Goal: Transaction & Acquisition: Purchase product/service

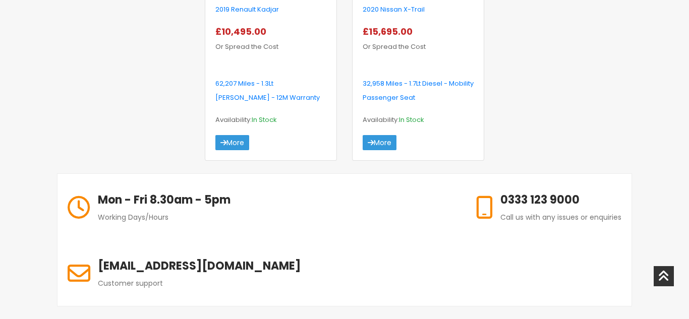
scroll to position [1110, 0]
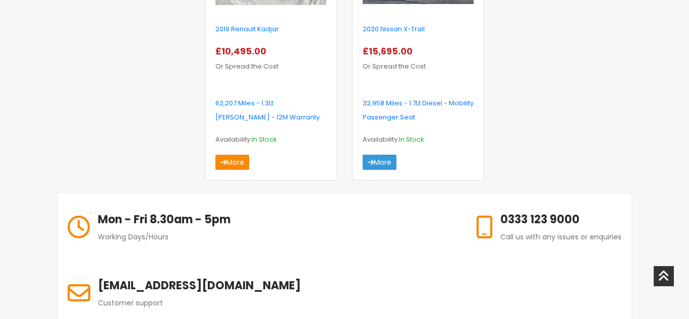
click at [245, 161] on link "More" at bounding box center [232, 162] width 34 height 15
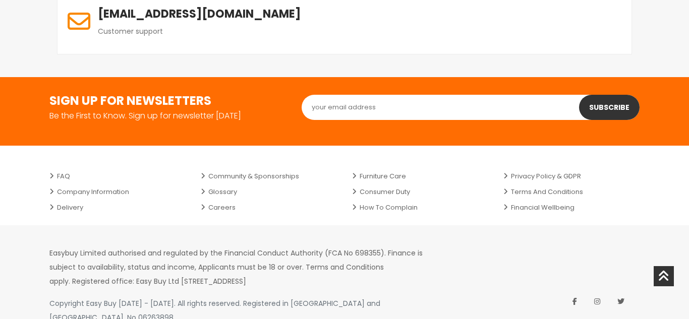
scroll to position [1382, 0]
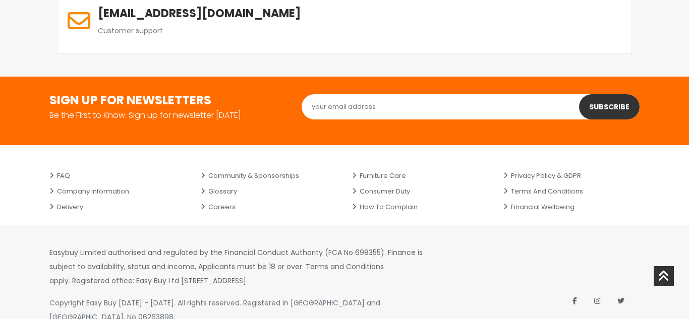
click at [353, 94] on input "text" at bounding box center [471, 106] width 338 height 25
type input "heljo1962@gmail.com"
click at [616, 94] on button "Subscribe" at bounding box center [609, 106] width 61 height 25
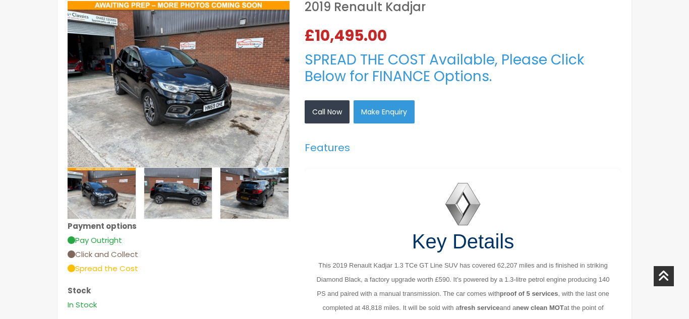
scroll to position [262, 0]
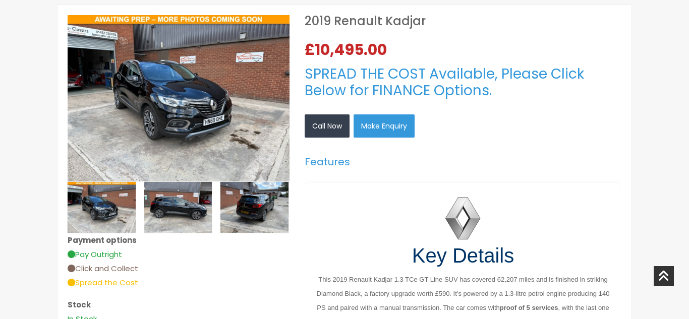
click at [167, 109] on img at bounding box center [179, 98] width 222 height 166
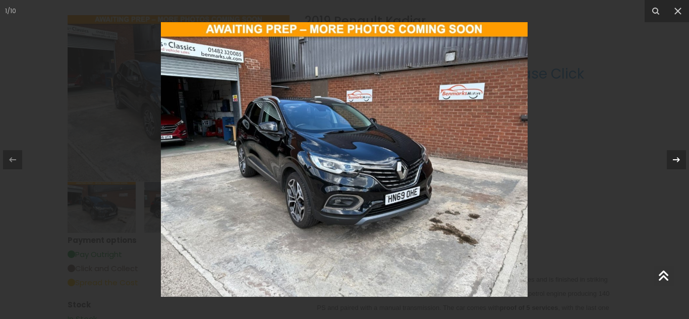
click at [677, 160] on icon at bounding box center [676, 159] width 7 height 5
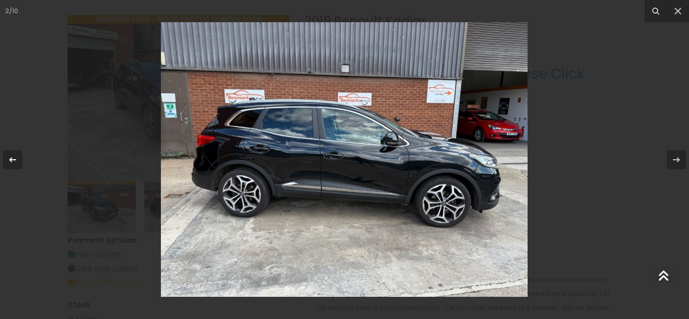
click at [12, 158] on icon at bounding box center [13, 160] width 12 height 12
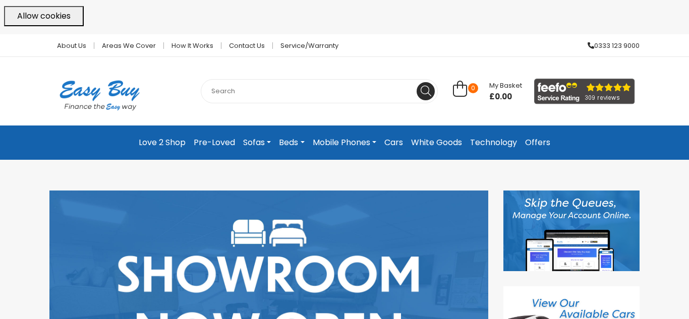
scroll to position [40, 0]
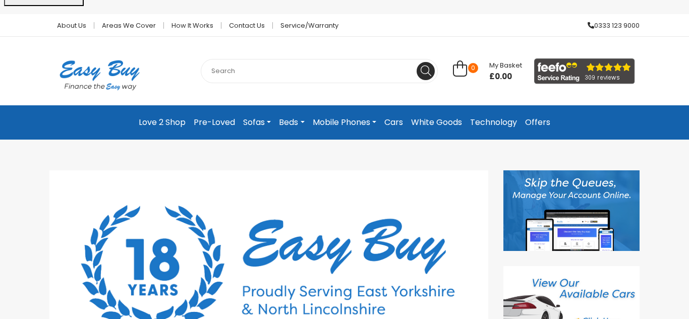
click at [254, 123] on link "Sofas" at bounding box center [257, 122] width 36 height 18
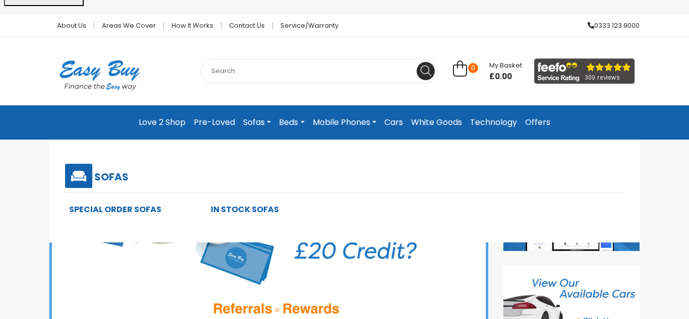
click at [261, 122] on link "Sofas" at bounding box center [257, 122] width 36 height 18
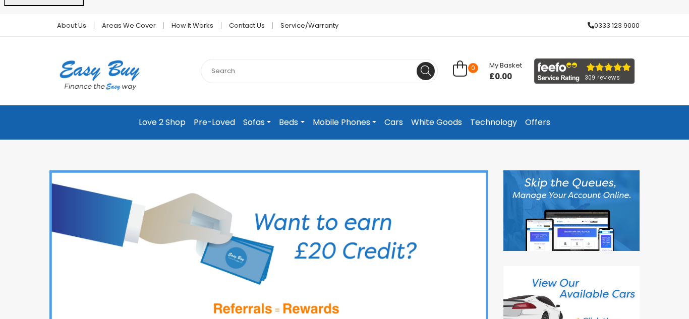
click at [261, 122] on link "Sofas" at bounding box center [257, 122] width 36 height 18
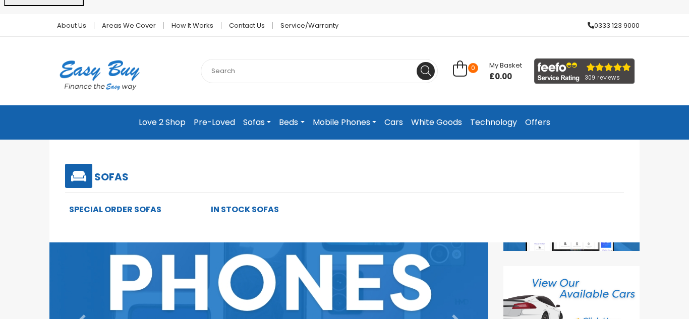
click at [249, 209] on link "In Stock Sofas" at bounding box center [245, 210] width 68 height 12
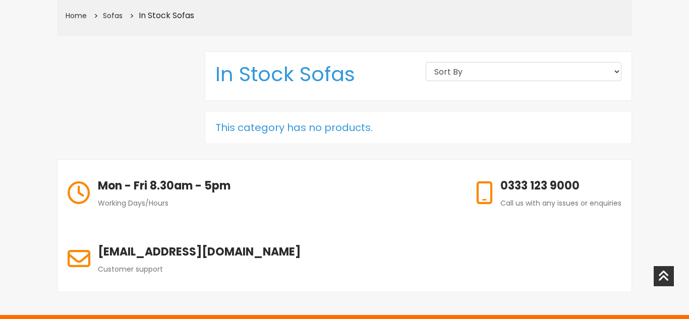
scroll to position [141, 0]
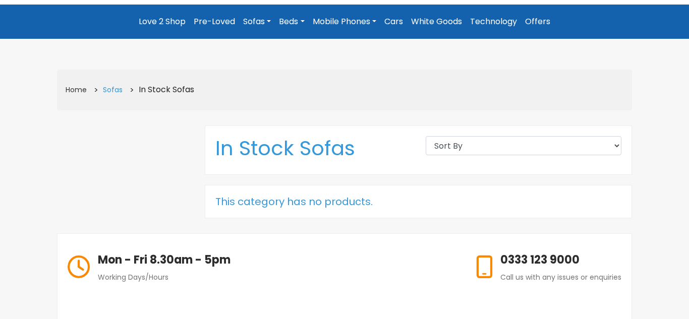
click at [113, 89] on link "Sofas" at bounding box center [113, 90] width 20 height 10
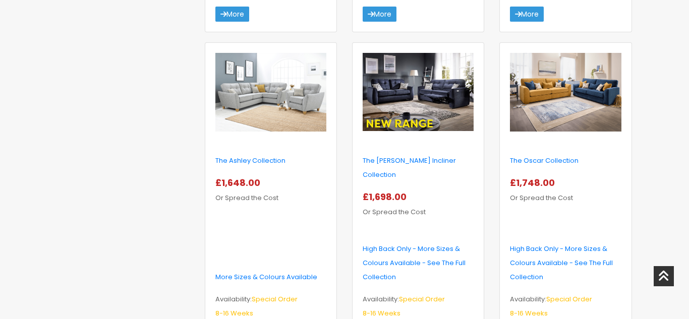
scroll to position [1554, 0]
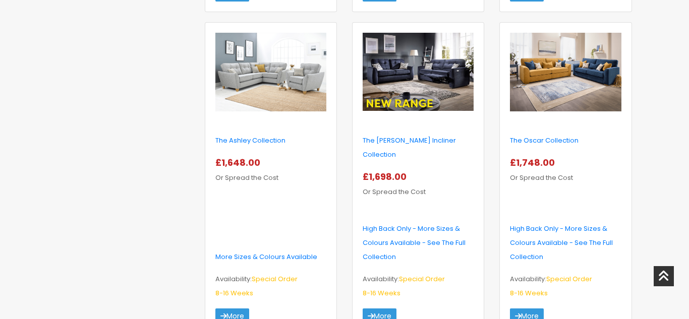
click at [411, 99] on img at bounding box center [418, 72] width 111 height 79
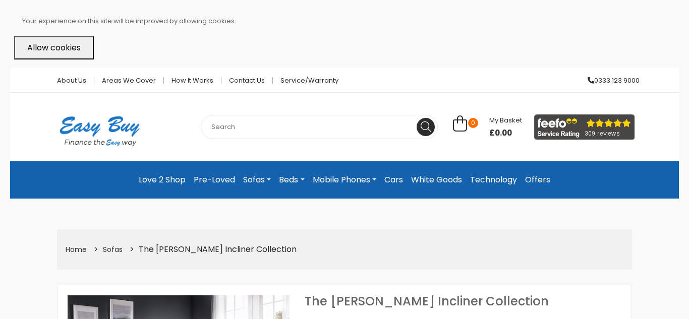
select select "104"
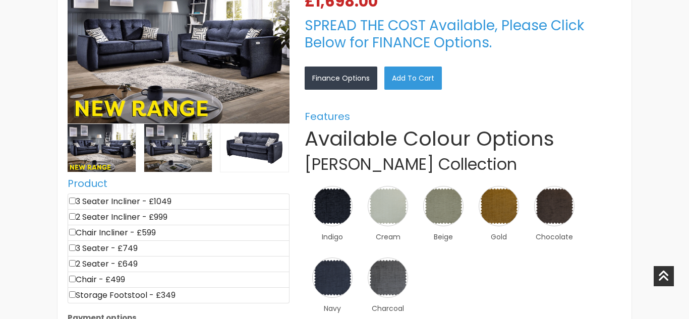
scroll to position [343, 0]
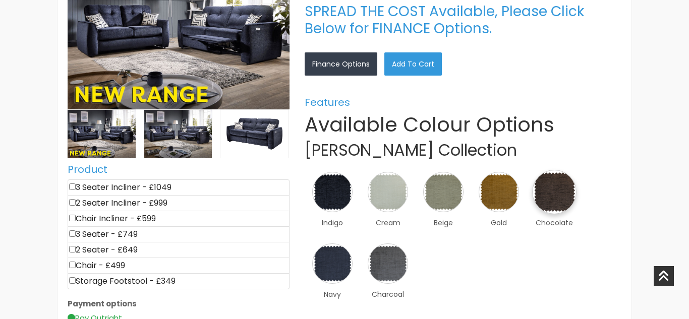
click at [559, 185] on img at bounding box center [554, 192] width 44 height 44
click at [0, 0] on div "×" at bounding box center [0, 0] width 0 height 0
click at [0, 0] on link "×" at bounding box center [0, 0] width 0 height 0
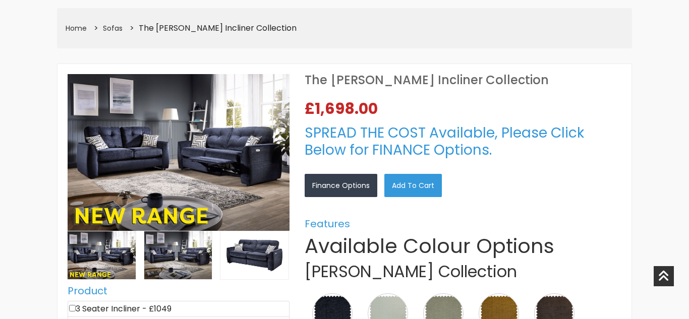
scroll to position [222, 0]
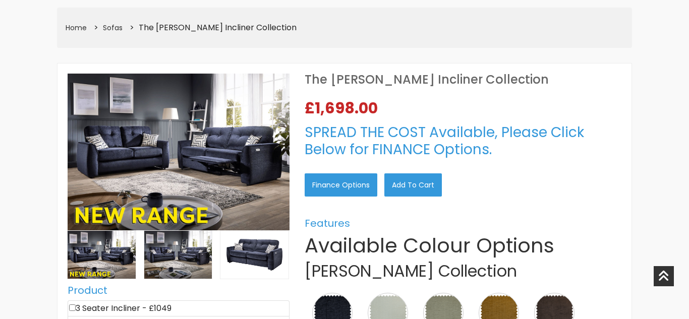
click at [365, 179] on link "Finance Options" at bounding box center [341, 185] width 73 height 23
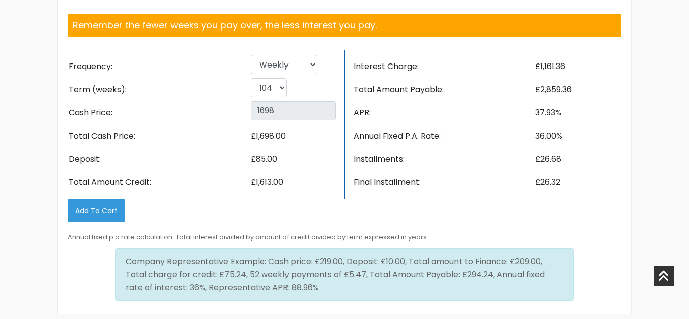
scroll to position [1570, 0]
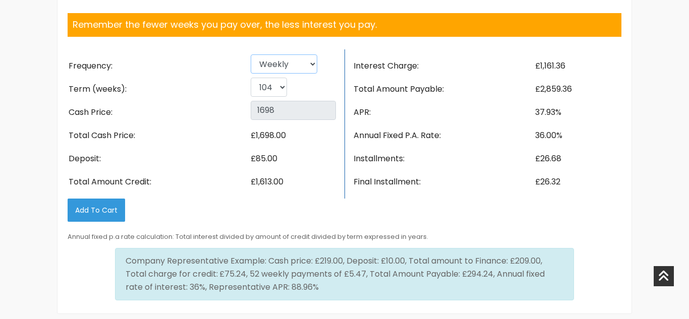
click at [313, 58] on select "Weekly Fortnightly 4 weekly Monthly" at bounding box center [284, 63] width 67 height 19
select select "4 weekly"
click at [251, 54] on select "Weekly Fortnightly 4 weekly Monthly" at bounding box center [284, 63] width 67 height 19
